Goal: Check status: Check status

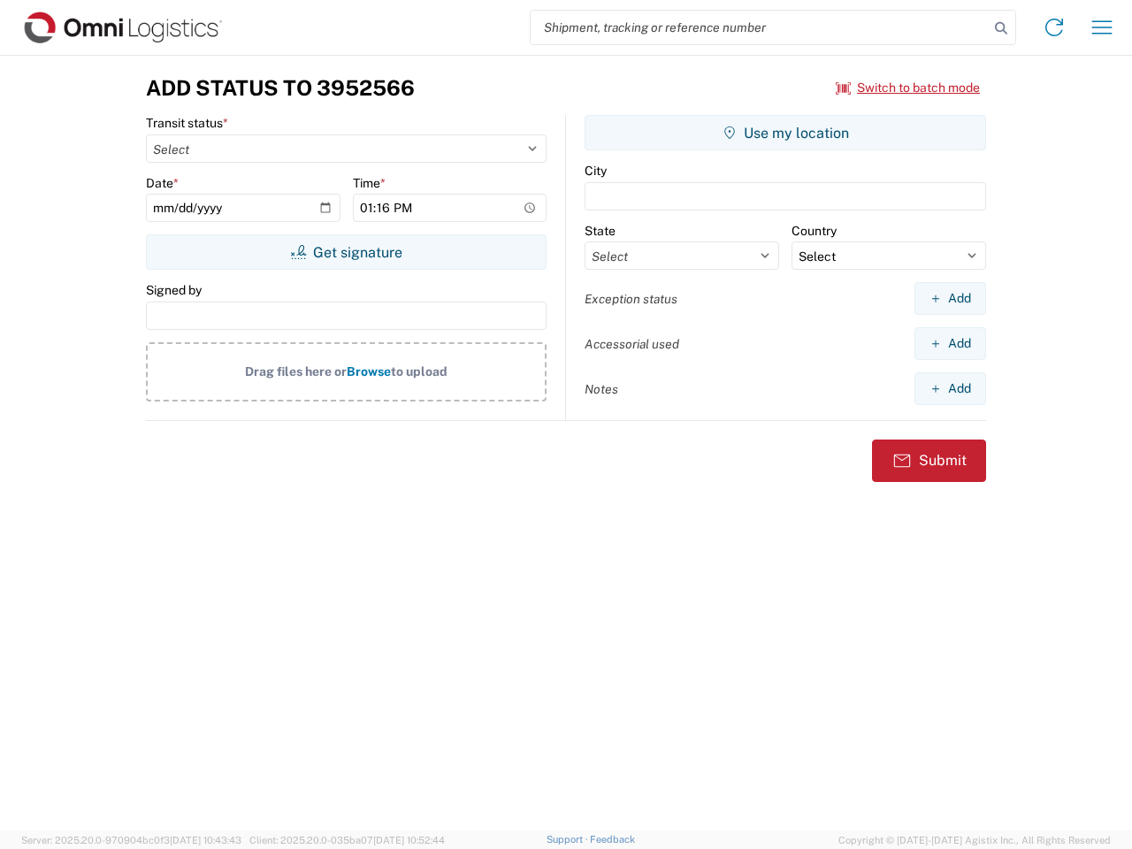
click at [759, 27] on input "search" at bounding box center [759, 28] width 458 height 34
click at [1001, 28] on icon at bounding box center [1000, 28] width 25 height 25
click at [1054, 27] on icon at bounding box center [1054, 27] width 28 height 28
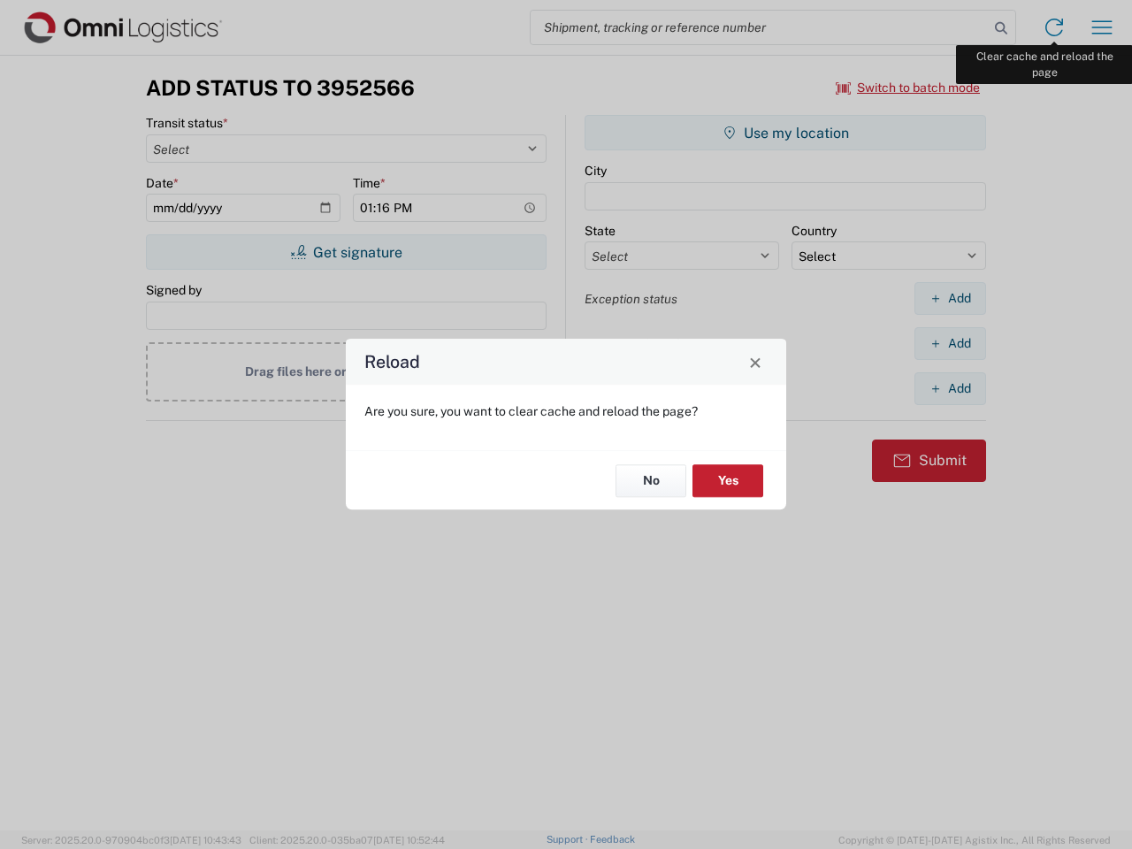
click at [1101, 27] on div "Reload Are you sure, you want to clear cache and reload the page? No Yes" at bounding box center [566, 424] width 1132 height 849
click at [908, 88] on div "Reload Are you sure, you want to clear cache and reload the page? No Yes" at bounding box center [566, 424] width 1132 height 849
click at [346, 252] on div "Reload Are you sure, you want to clear cache and reload the page? No Yes" at bounding box center [566, 424] width 1132 height 849
click at [785, 133] on div "Reload Are you sure, you want to clear cache and reload the page? No Yes" at bounding box center [566, 424] width 1132 height 849
click at [949, 298] on div "Reload Are you sure, you want to clear cache and reload the page? No Yes" at bounding box center [566, 424] width 1132 height 849
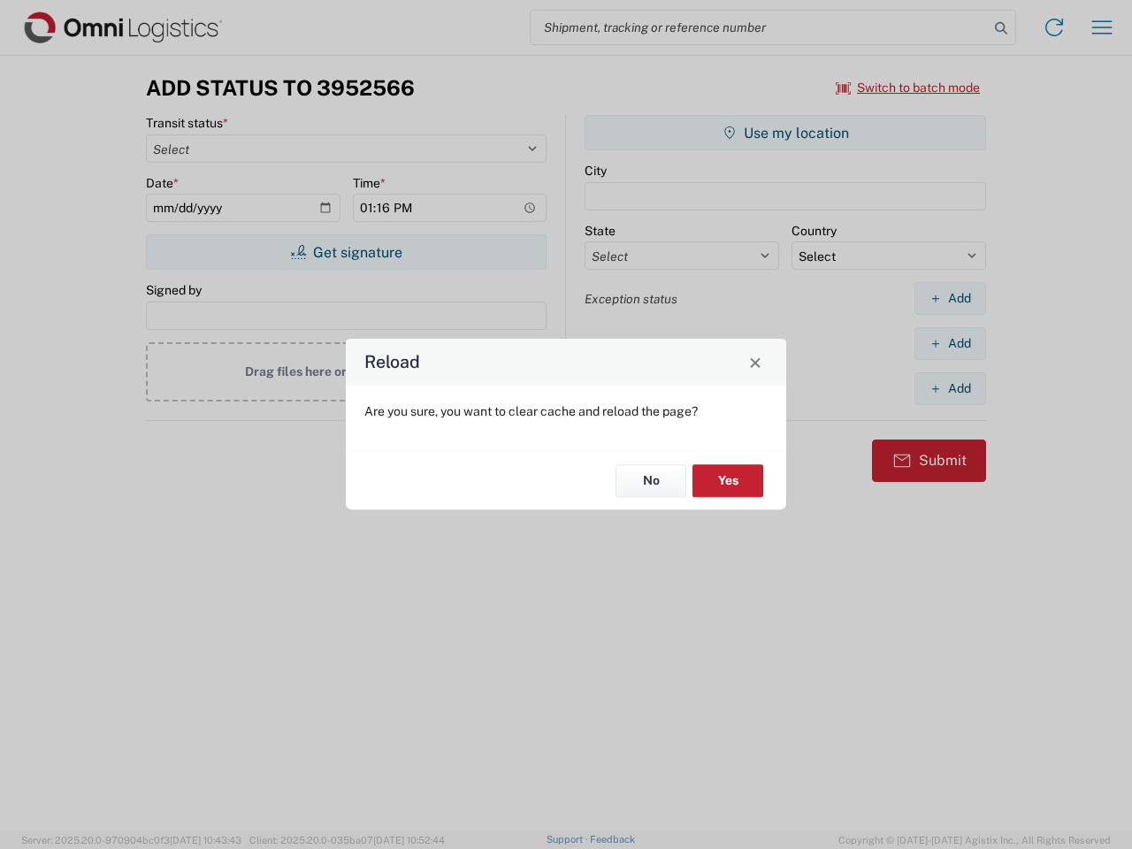
click at [949, 343] on div "Reload Are you sure, you want to clear cache and reload the page? No Yes" at bounding box center [566, 424] width 1132 height 849
click at [949, 388] on div "Reload Are you sure, you want to clear cache and reload the page? No Yes" at bounding box center [566, 424] width 1132 height 849
